Goal: Obtain resource: Download file/media

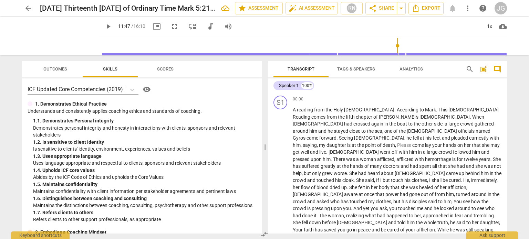
scroll to position [493, 0]
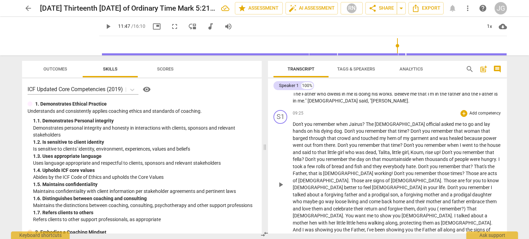
click at [356, 180] on p "Don't you remember when [PERSON_NAME] ? The [DEMOGRAPHIC_DATA] official asked m…" at bounding box center [396, 184] width 209 height 127
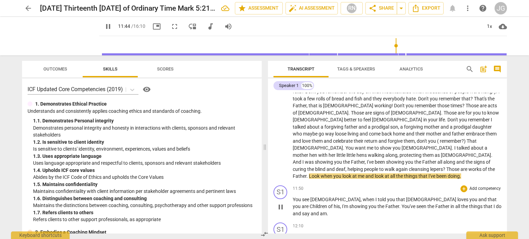
scroll to position [562, 0]
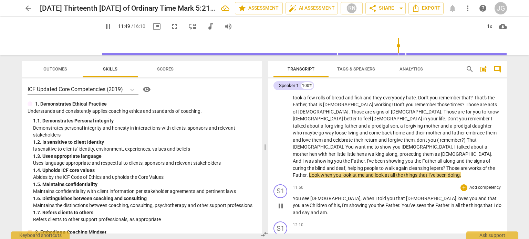
click at [293, 196] on span "You" at bounding box center [296, 199] width 9 height 6
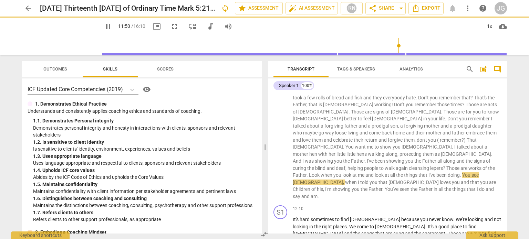
scroll to position [538, 0]
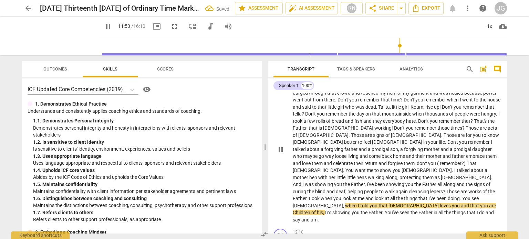
click at [459, 196] on span "." at bounding box center [460, 199] width 2 height 6
type input "714"
click at [345, 203] on span "when" at bounding box center [351, 206] width 13 height 6
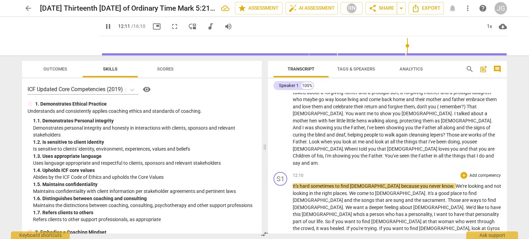
scroll to position [607, 0]
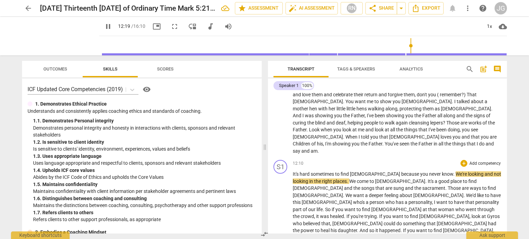
click at [453, 171] on span "." at bounding box center [454, 174] width 2 height 6
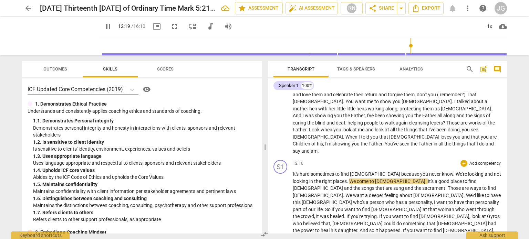
type input "740"
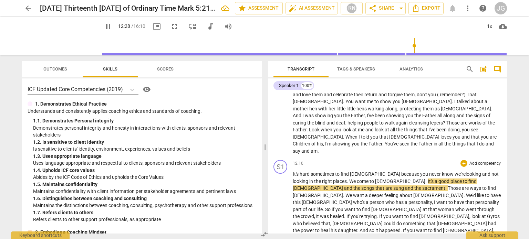
click at [383, 221] on span "[DEMOGRAPHIC_DATA]" at bounding box center [357, 224] width 51 height 6
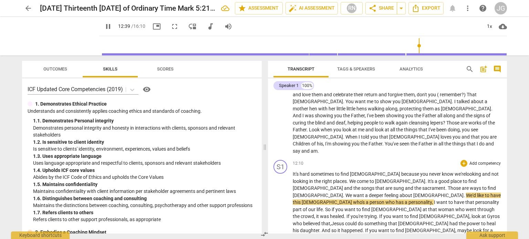
click at [422, 185] on span "sacrament" at bounding box center [433, 188] width 23 height 6
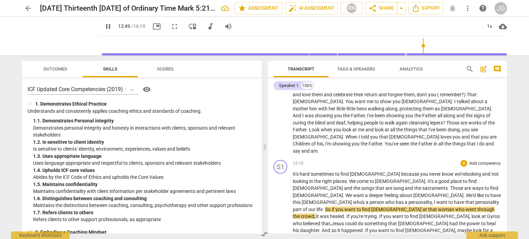
click at [322, 207] on span "." at bounding box center [323, 210] width 2 height 6
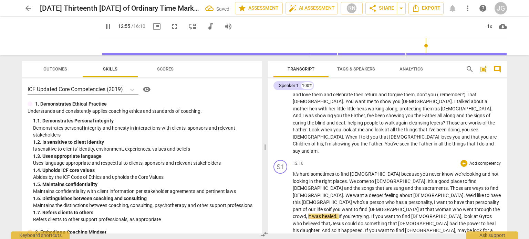
click at [368, 207] on span "[DEMOGRAPHIC_DATA]" at bounding box center [393, 210] width 51 height 6
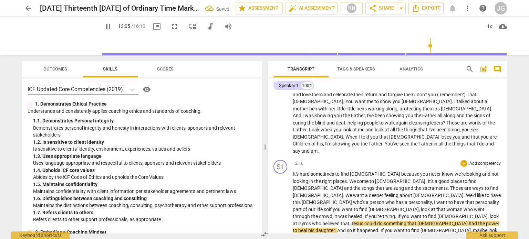
click at [312, 221] on span "Gyros" at bounding box center [305, 224] width 14 height 6
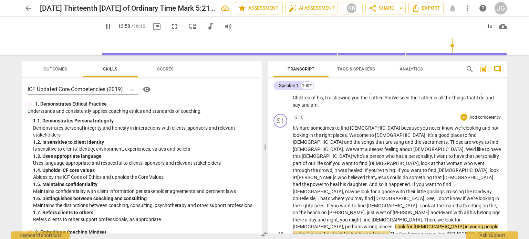
scroll to position [657, 0]
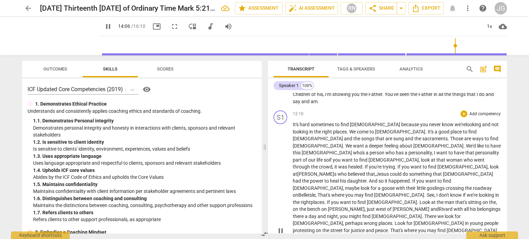
click at [497, 228] on span "." at bounding box center [497, 231] width 1 height 6
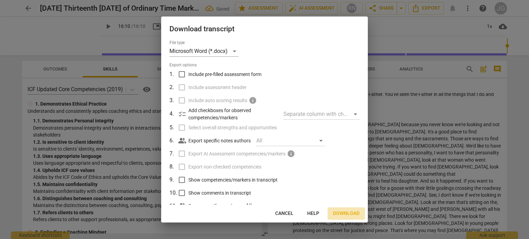
click at [345, 213] on span "Download" at bounding box center [346, 213] width 26 height 7
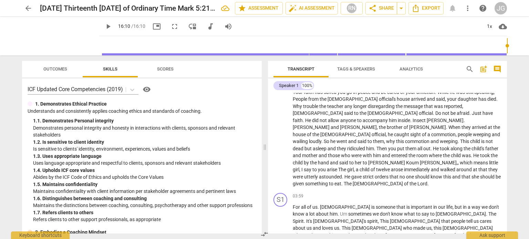
scroll to position [34, 0]
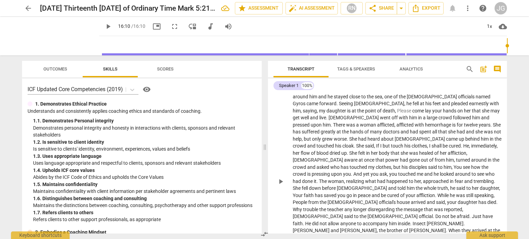
click at [362, 221] on span "accompany" at bounding box center [375, 224] width 26 height 6
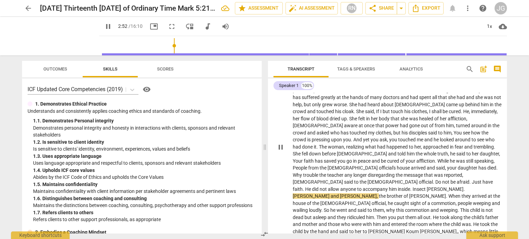
click at [397, 187] on span "inside" at bounding box center [403, 190] width 12 height 6
click at [362, 187] on span "accompany" at bounding box center [375, 190] width 26 height 6
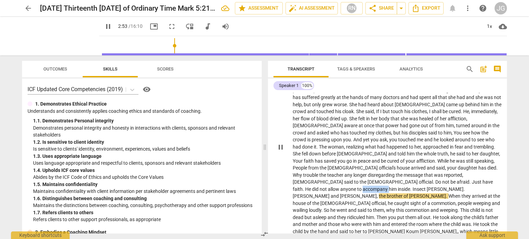
click at [362, 187] on span "accompany" at bounding box center [375, 190] width 26 height 6
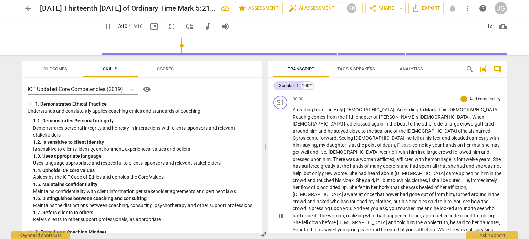
scroll to position [162, 0]
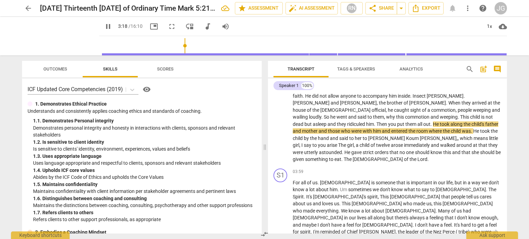
click at [456, 136] on span "," at bounding box center [456, 139] width 1 height 6
type input "199"
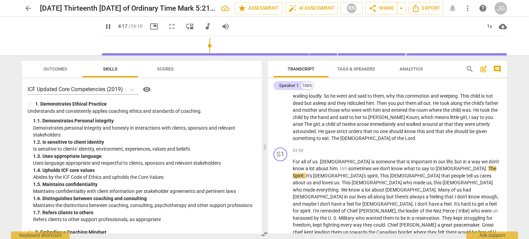
scroll to position [0, 0]
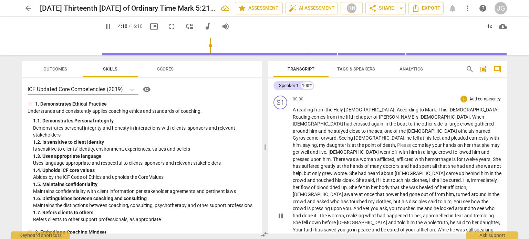
click at [309, 128] on span "around" at bounding box center [300, 131] width 17 height 6
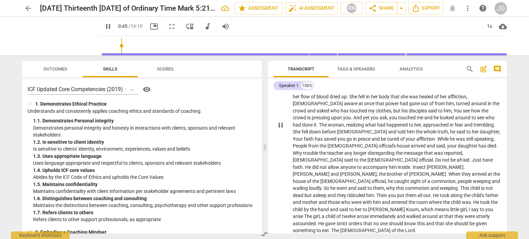
scroll to position [103, 0]
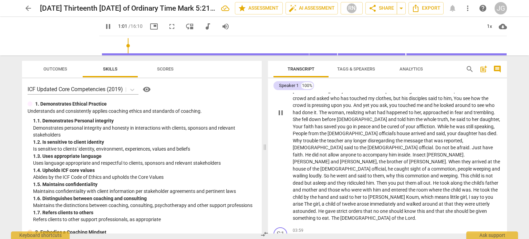
click at [362, 152] on span "accompany" at bounding box center [375, 155] width 26 height 6
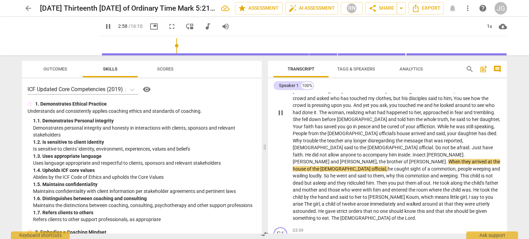
click at [362, 152] on span "accompany" at bounding box center [375, 155] width 26 height 6
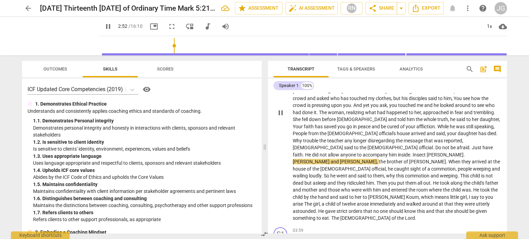
click at [412, 152] on span "Insect" at bounding box center [419, 155] width 14 height 6
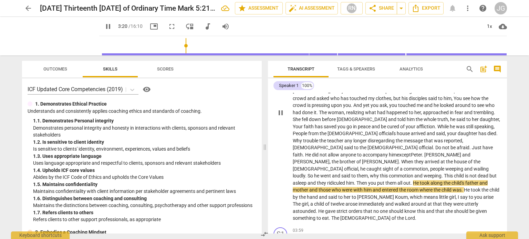
click at [307, 180] on span "asleep" at bounding box center [299, 183] width 15 height 6
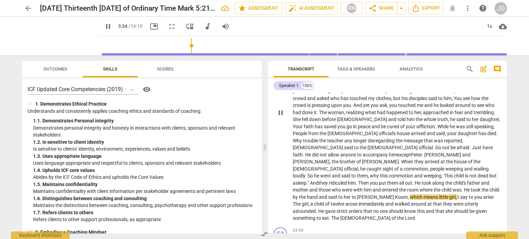
click at [380, 173] on span "why" at bounding box center [375, 176] width 10 height 6
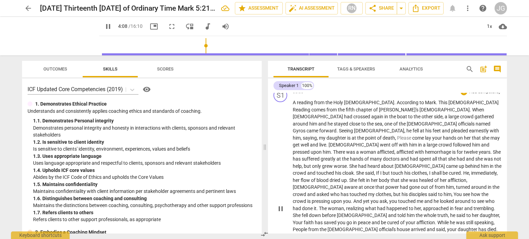
scroll to position [0, 0]
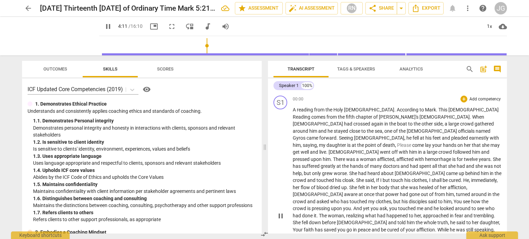
click at [340, 199] on span "who" at bounding box center [335, 202] width 10 height 6
click at [392, 199] on span "," at bounding box center [393, 202] width 2 height 6
click at [456, 199] on span "You" at bounding box center [460, 202] width 9 height 6
click at [319, 213] on span "." at bounding box center [317, 216] width 2 height 6
click at [479, 220] on span "daughter" at bounding box center [488, 223] width 19 height 6
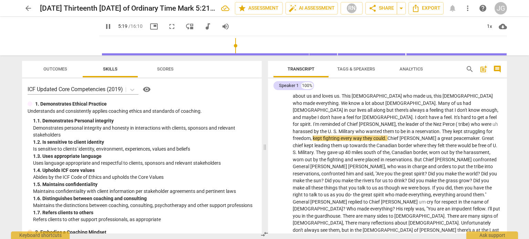
scroll to position [120, 0]
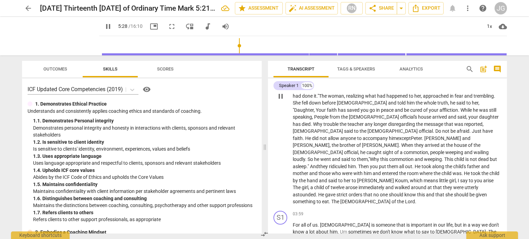
click at [458, 107] on span "." at bounding box center [459, 110] width 2 height 6
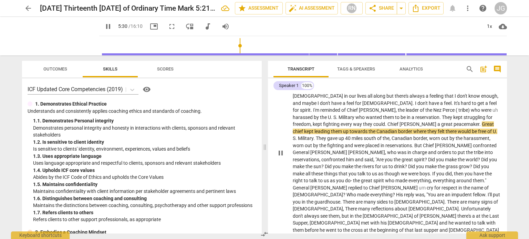
scroll to position [127, 0]
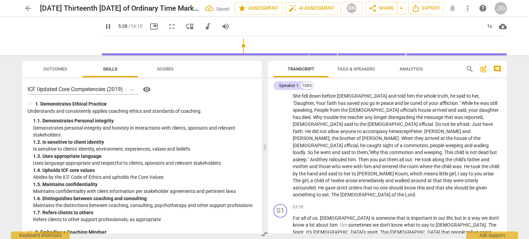
click at [433, 121] on span "." at bounding box center [434, 124] width 2 height 6
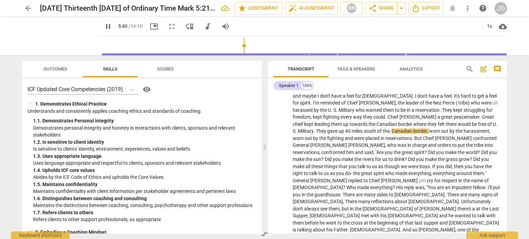
scroll to position [141, 0]
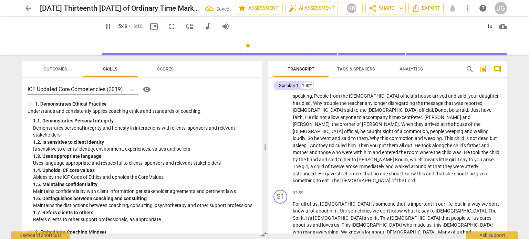
click at [305, 115] on span "." at bounding box center [303, 118] width 2 height 6
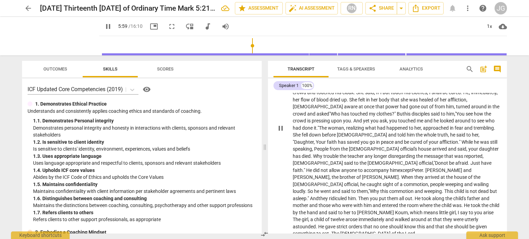
scroll to position [103, 0]
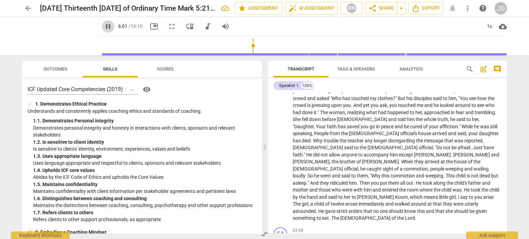
click at [104, 26] on span "pause" at bounding box center [108, 26] width 8 height 8
type input "362"
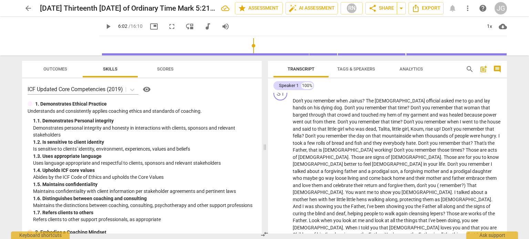
scroll to position [657, 0]
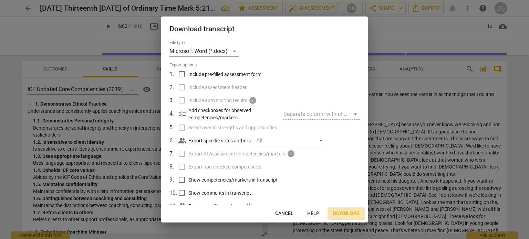
click at [351, 212] on span "Download" at bounding box center [346, 213] width 26 height 7
